Goal: Transaction & Acquisition: Purchase product/service

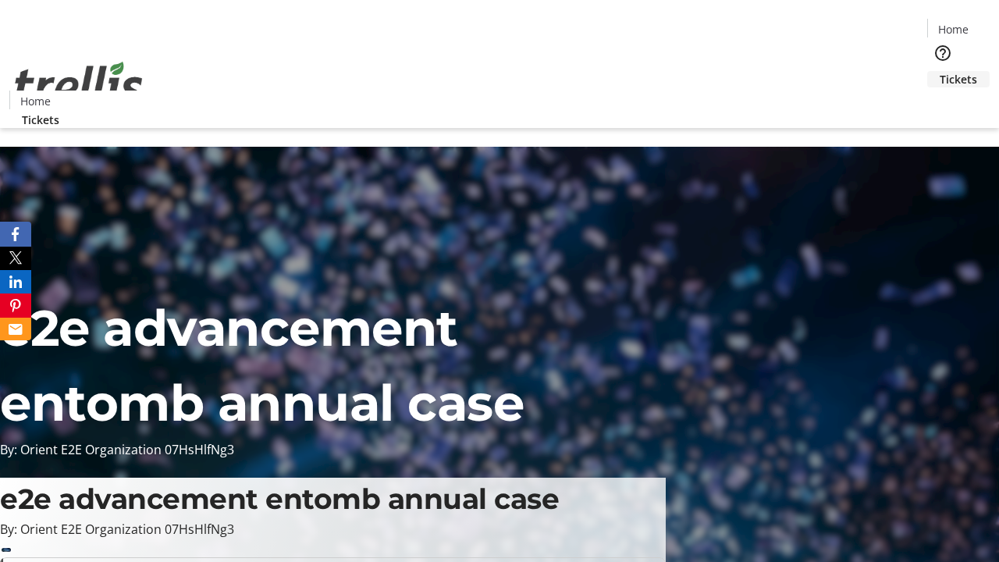
click at [940, 71] on span "Tickets" at bounding box center [958, 79] width 37 height 16
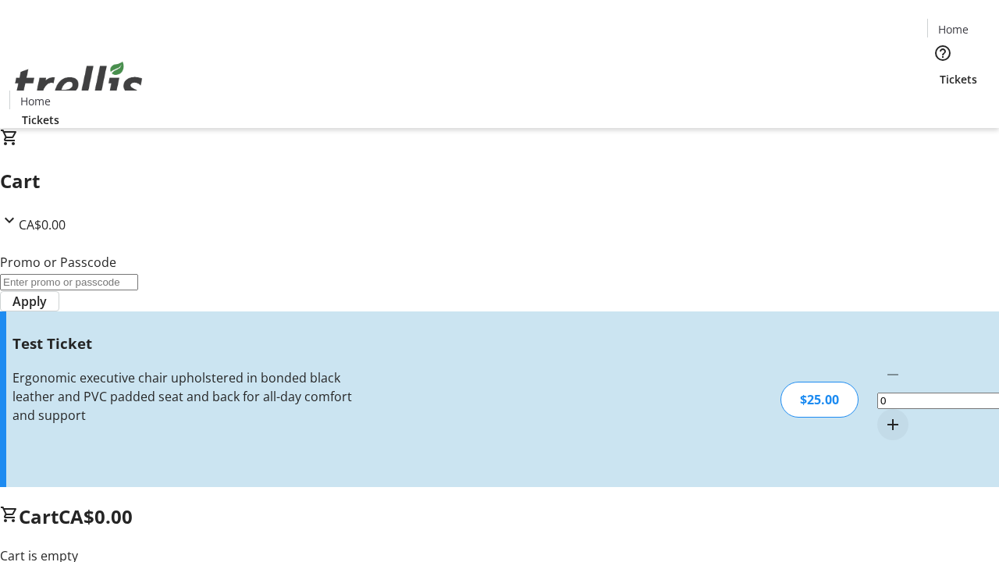
click at [884, 415] on mat-icon "Increment by one" at bounding box center [893, 424] width 19 height 19
type input "1"
